Goal: Information Seeking & Learning: Learn about a topic

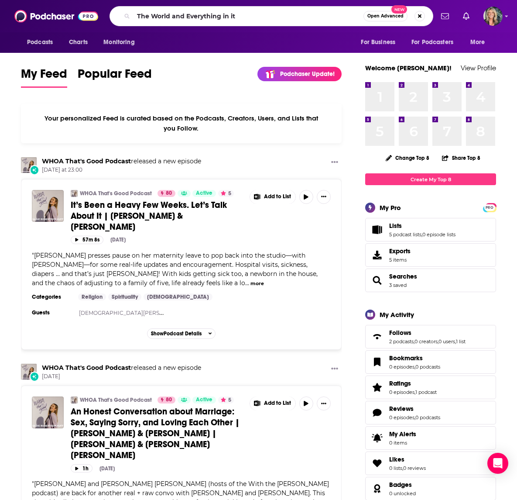
type input "The World and Everything in it"
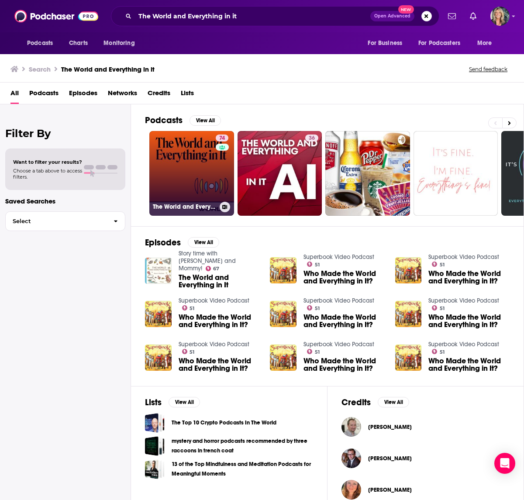
click at [193, 165] on link "74 The World and Everything In It" at bounding box center [191, 173] width 85 height 85
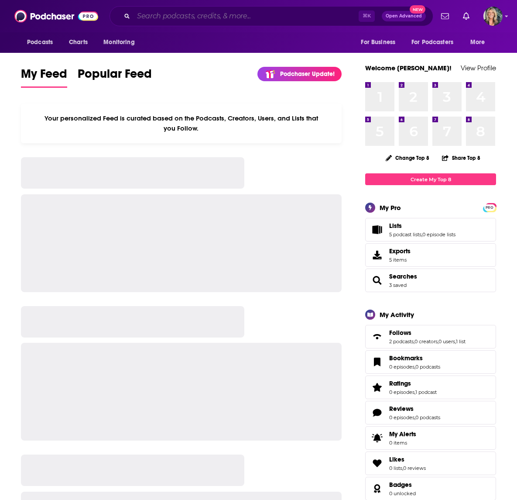
click at [161, 17] on input "Search podcasts, credits, & more..." at bounding box center [246, 16] width 225 height 14
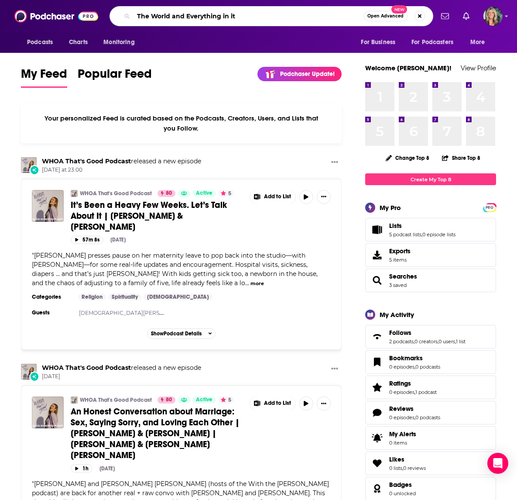
type input "The World and Everything in it"
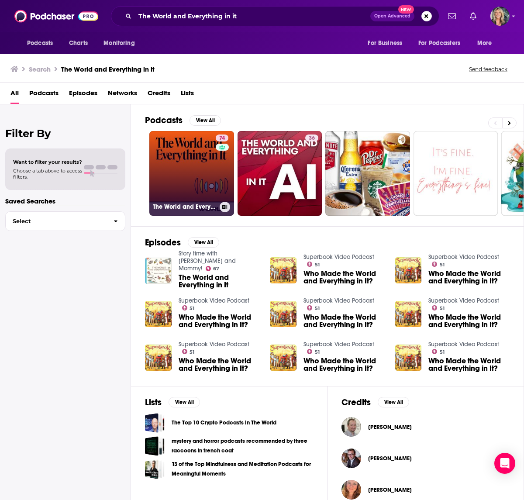
click at [188, 153] on link "74 The World and Everything In It" at bounding box center [191, 173] width 85 height 85
